Goal: Task Accomplishment & Management: Use online tool/utility

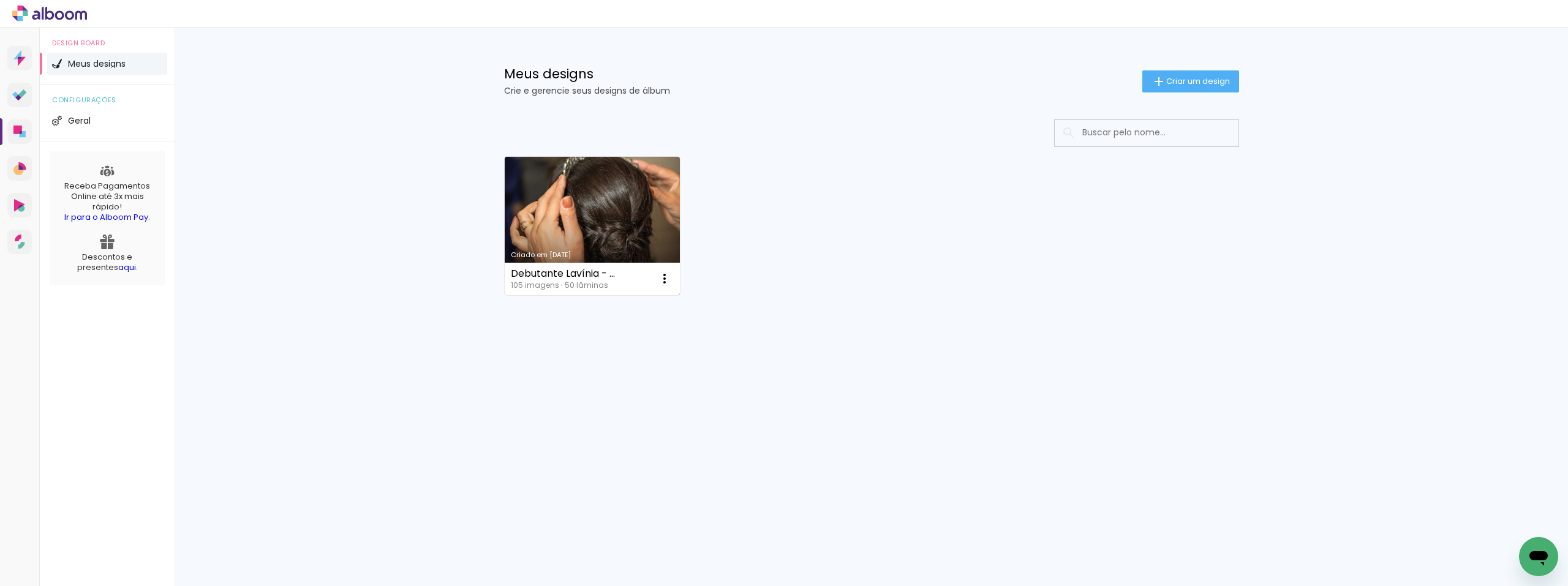
click at [620, 243] on link "Criado em [DATE]" at bounding box center [592, 226] width 176 height 138
